Goal: Information Seeking & Learning: Understand process/instructions

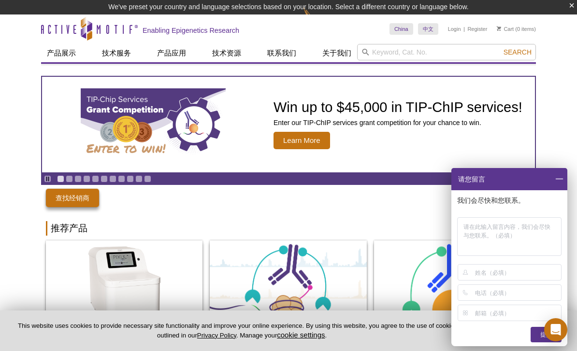
click at [554, 179] on span at bounding box center [559, 179] width 16 height 22
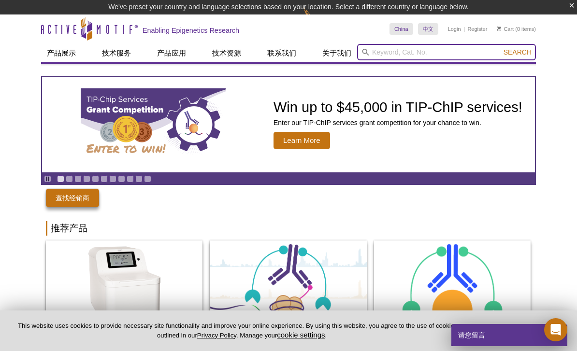
click at [436, 52] on input "search" at bounding box center [446, 52] width 179 height 16
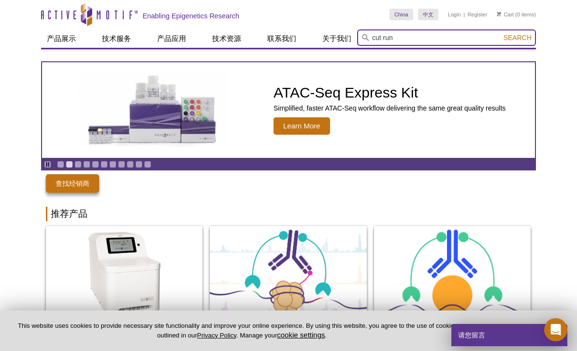
type input "cut run"
click at [517, 38] on button "Search" at bounding box center [518, 37] width 34 height 9
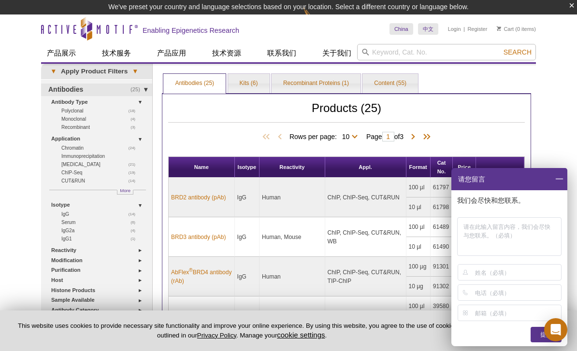
click at [557, 181] on span at bounding box center [559, 179] width 16 height 22
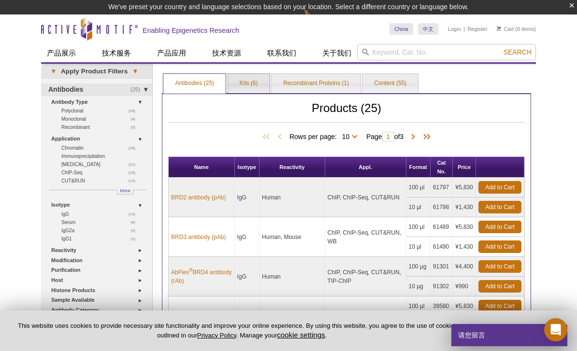
click at [253, 84] on link "Kits (6)" at bounding box center [249, 83] width 42 height 19
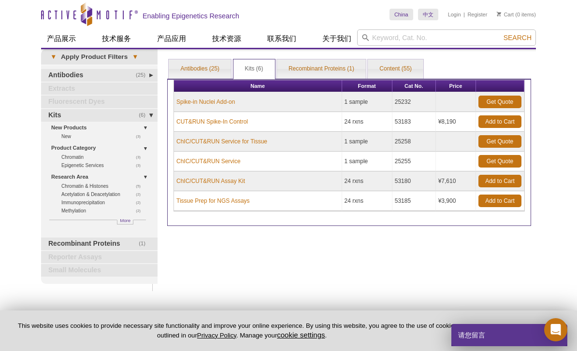
click at [233, 183] on link "ChIC/CUT&RUN Assay Kit" at bounding box center [210, 181] width 69 height 9
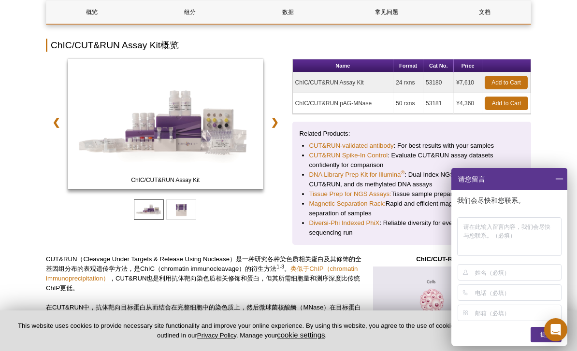
scroll to position [133, 0]
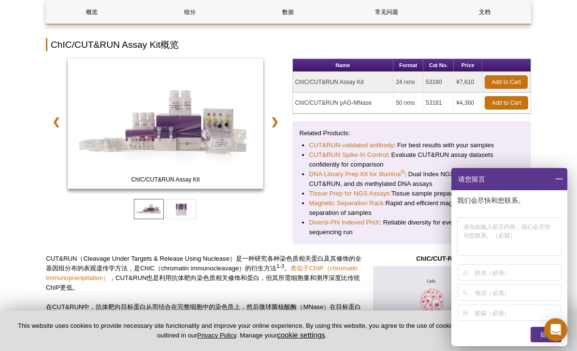
click at [295, 14] on link "数据" at bounding box center [288, 11] width 91 height 23
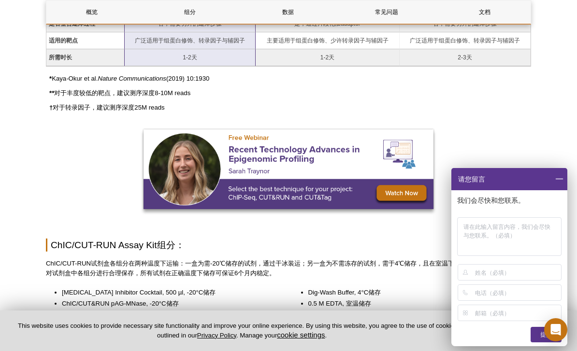
scroll to position [801, 0]
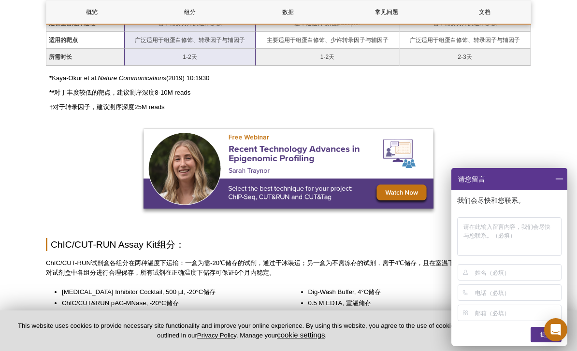
click at [553, 176] on span at bounding box center [559, 179] width 16 height 22
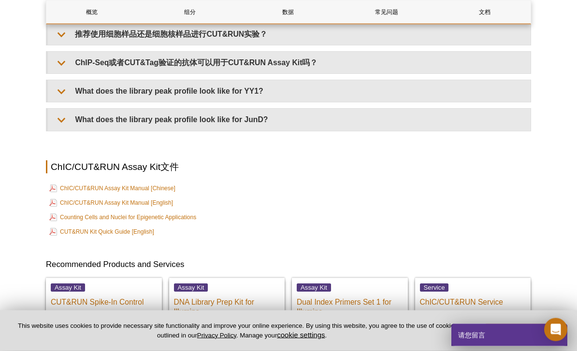
scroll to position [3180, 0]
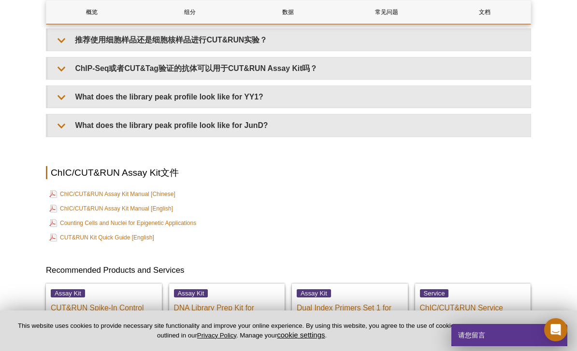
click at [167, 188] on link "ChIC/CUT&RUN Assay Kit Manual [Chinese]" at bounding box center [112, 194] width 126 height 12
